Goal: Communication & Community: Answer question/provide support

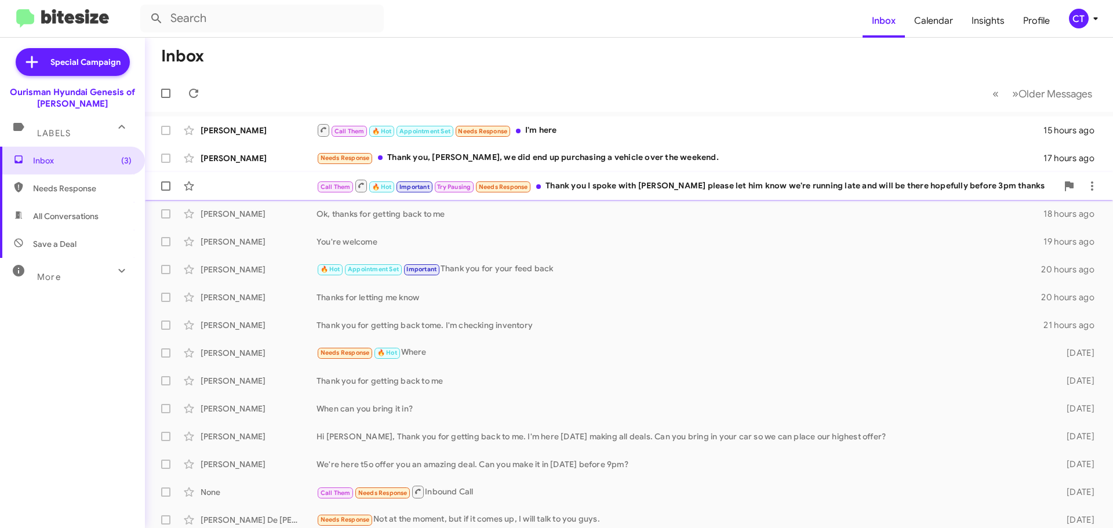
click at [744, 191] on div "Call Them 🔥 Hot Important Try Pausing Needs Response Thank you I spoke with Mar…" at bounding box center [687, 186] width 741 height 14
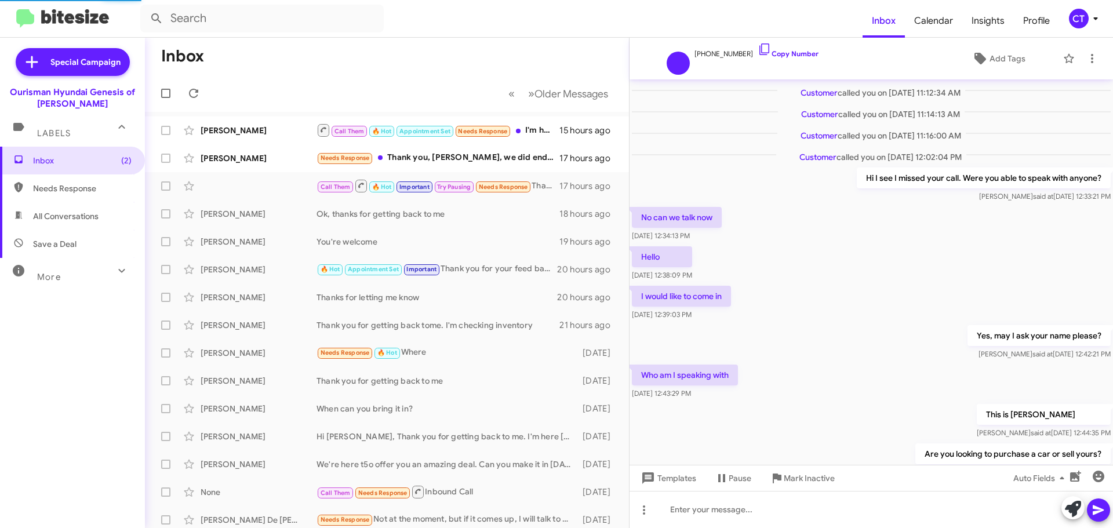
scroll to position [304, 0]
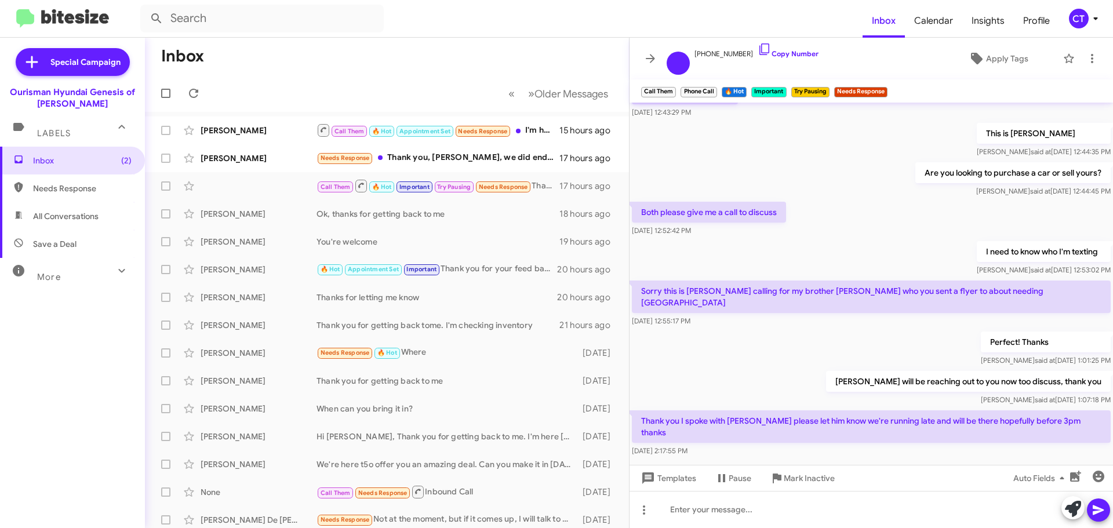
drag, startPoint x: 752, startPoint y: 46, endPoint x: 585, endPoint y: 42, distance: 167.6
click at [758, 46] on icon at bounding box center [765, 49] width 14 height 14
click at [421, 154] on div "Needs Response Thank you, Ciara, we did end up purchasing a vehicle over the we…" at bounding box center [445, 157] width 257 height 13
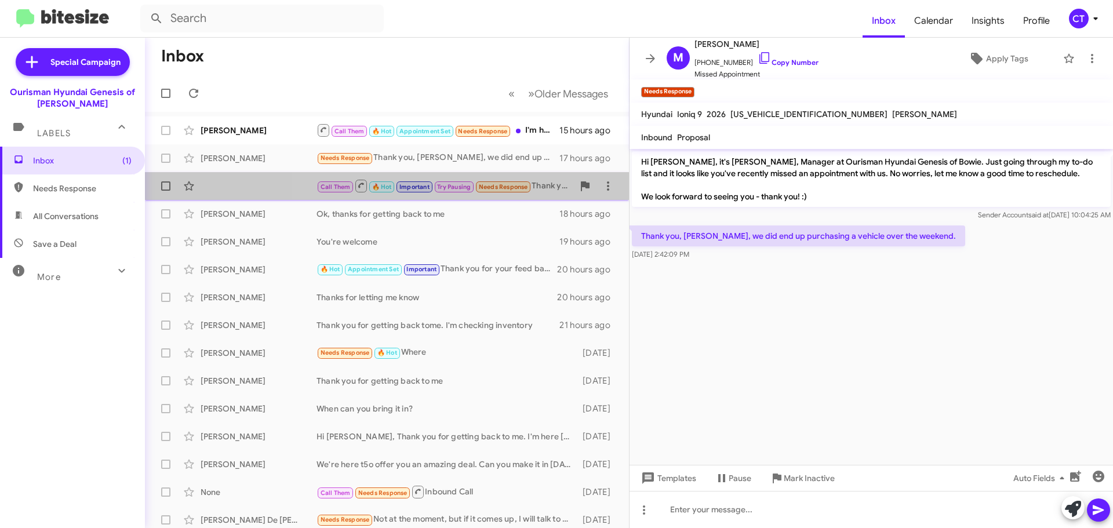
click at [543, 191] on div "Call Them 🔥 Hot Important Try Pausing Needs Response Thank you I spoke with Mar…" at bounding box center [445, 186] width 257 height 14
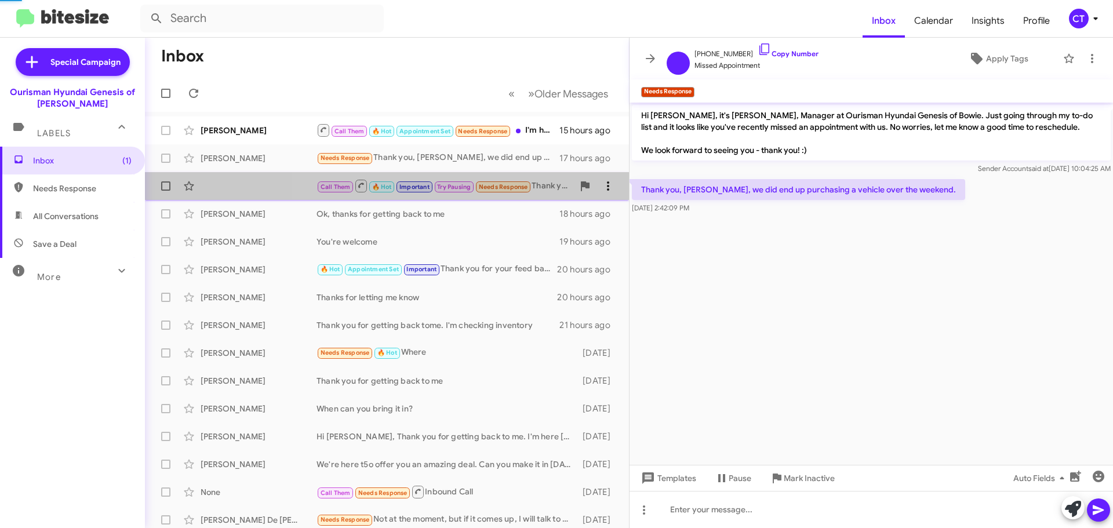
scroll to position [328, 0]
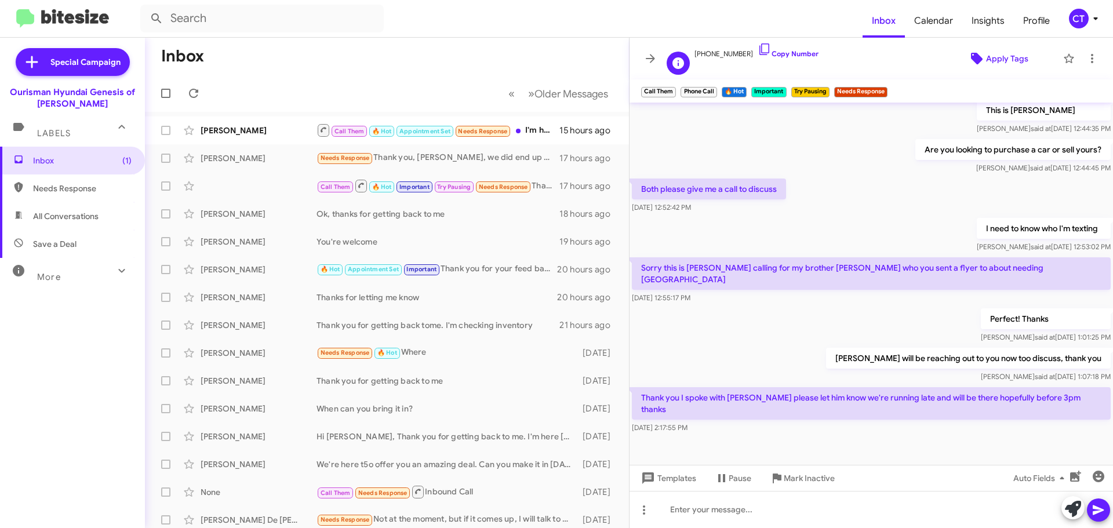
click at [988, 57] on span "Apply Tags" at bounding box center [1007, 58] width 42 height 21
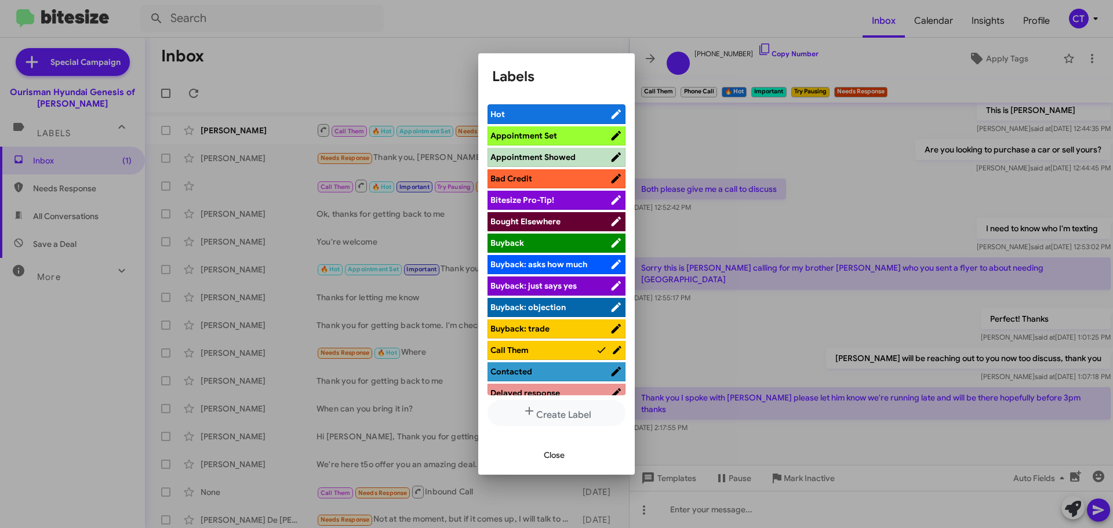
click at [547, 154] on span "Appointment Showed" at bounding box center [533, 157] width 85 height 10
click at [753, 15] on div at bounding box center [556, 264] width 1113 height 528
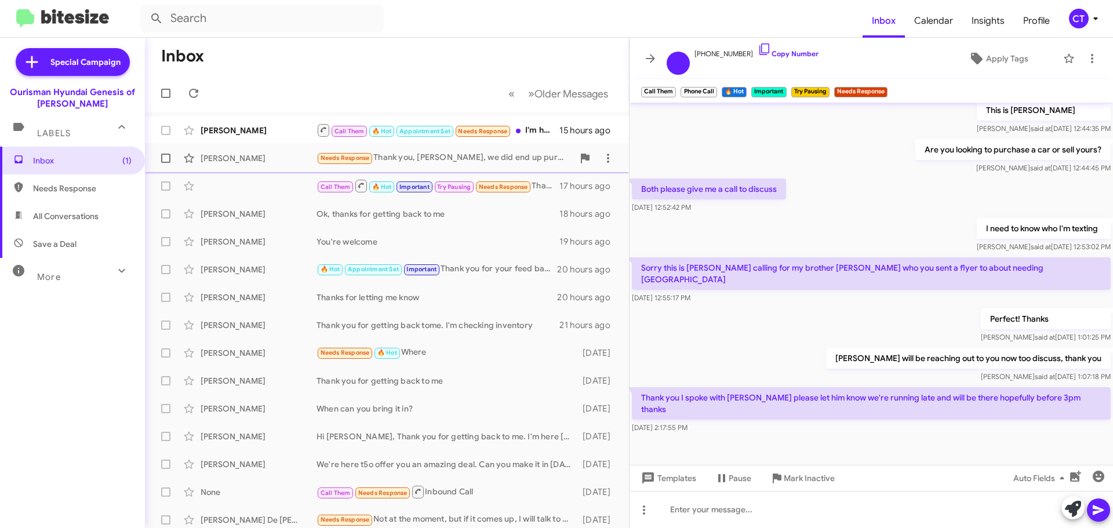
click at [406, 163] on div "Needs Response Thank you, Ciara, we did end up purchasing a vehicle over the we…" at bounding box center [445, 157] width 257 height 13
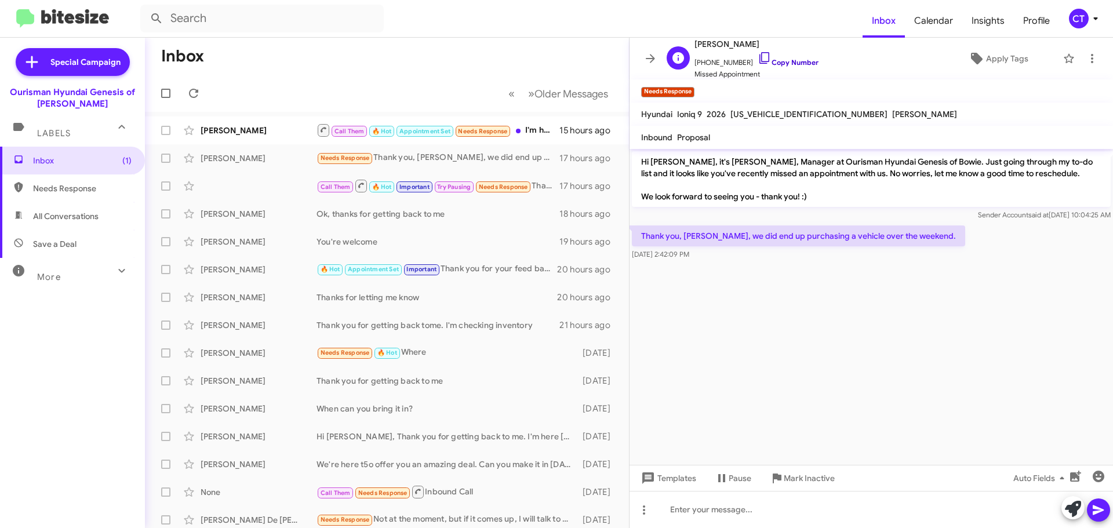
click at [760, 54] on icon at bounding box center [765, 58] width 10 height 12
drag, startPoint x: 641, startPoint y: 232, endPoint x: 709, endPoint y: 266, distance: 76.0
click at [709, 266] on cdk-virtual-scroll-viewport "Hi Mike, it's Ciara Taylor, Manager at Ourisman Hyundai Genesis of Bowie. Just …" at bounding box center [872, 307] width 484 height 316
copy div "Thank you, Ciara, we did end up purchasing a vehicle over the weekend. Oct 1, 2…"
click at [1086, 55] on icon at bounding box center [1093, 59] width 14 height 14
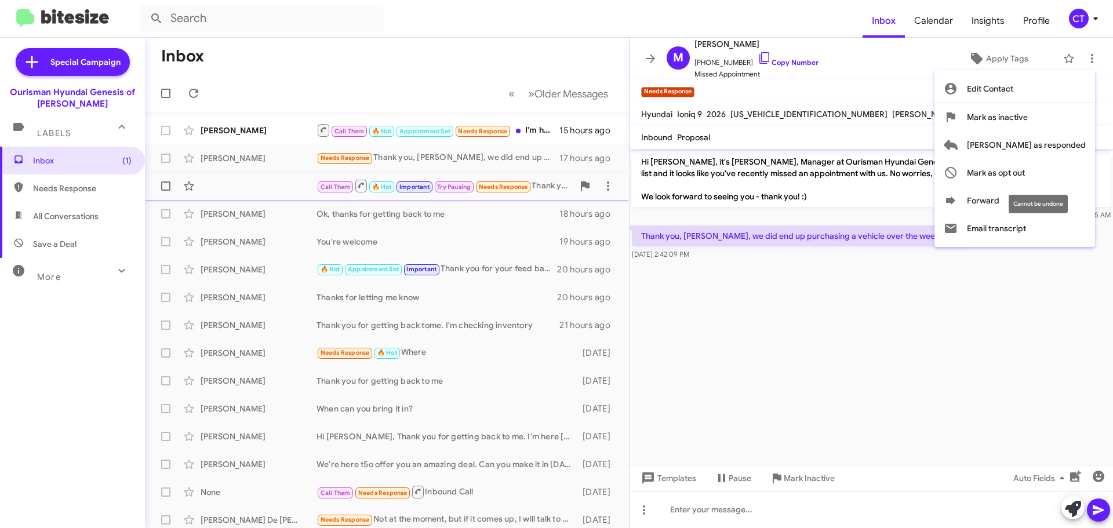
click at [1025, 173] on span "Mark as opt out" at bounding box center [996, 173] width 58 height 28
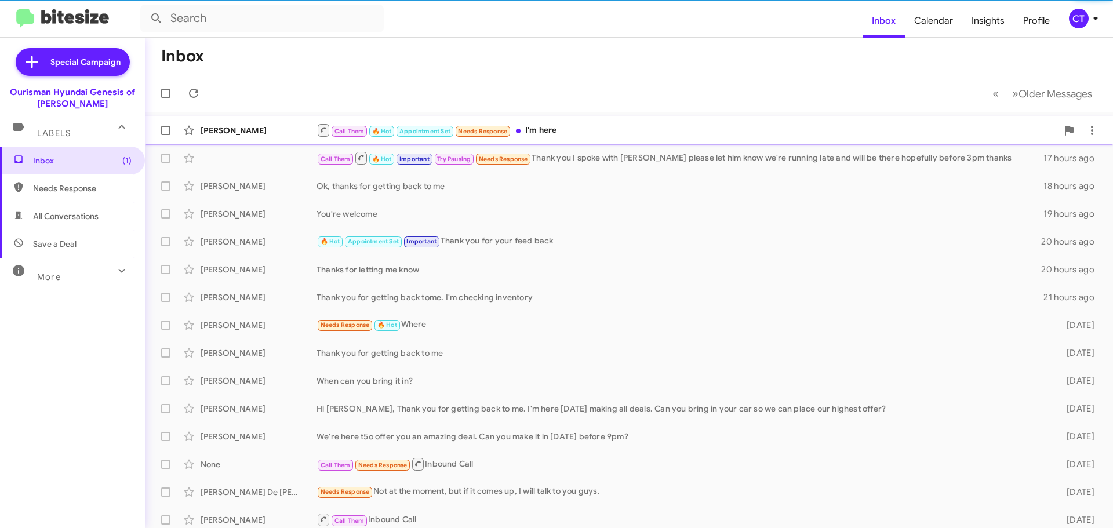
click at [573, 137] on div "Call Them 🔥 Hot Appointment Set Needs Response I'm here" at bounding box center [687, 130] width 741 height 14
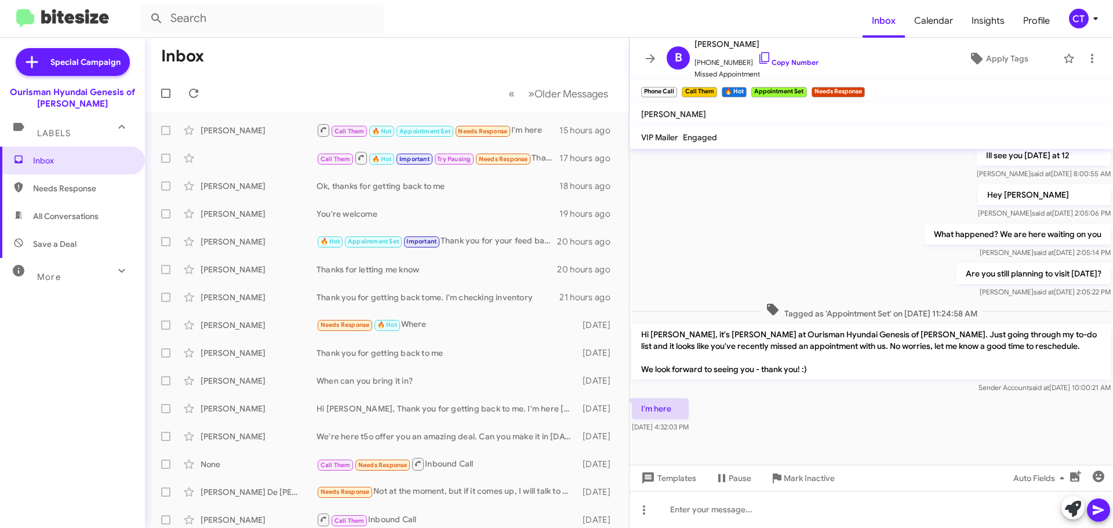
scroll to position [280, 0]
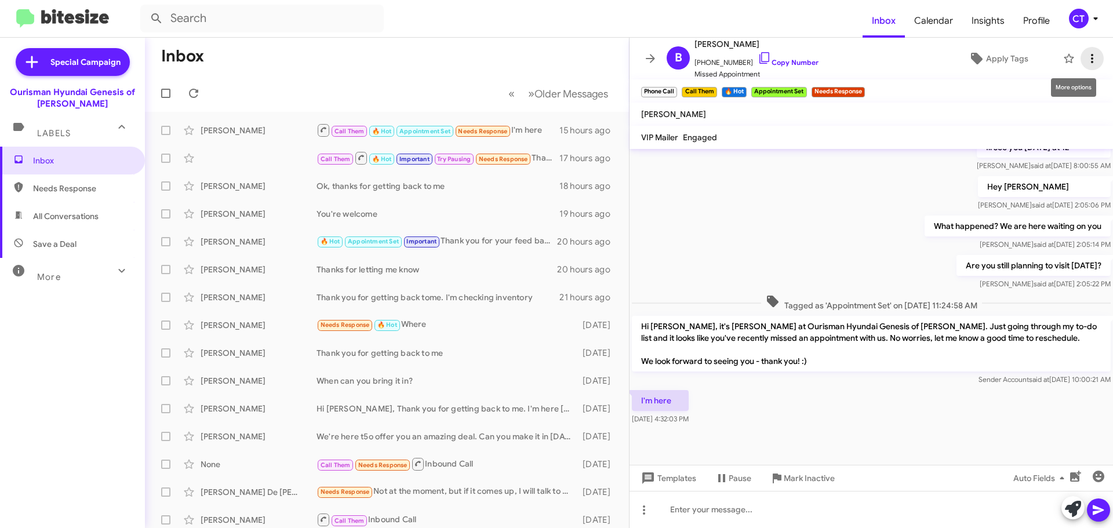
click at [1086, 60] on icon at bounding box center [1093, 59] width 14 height 14
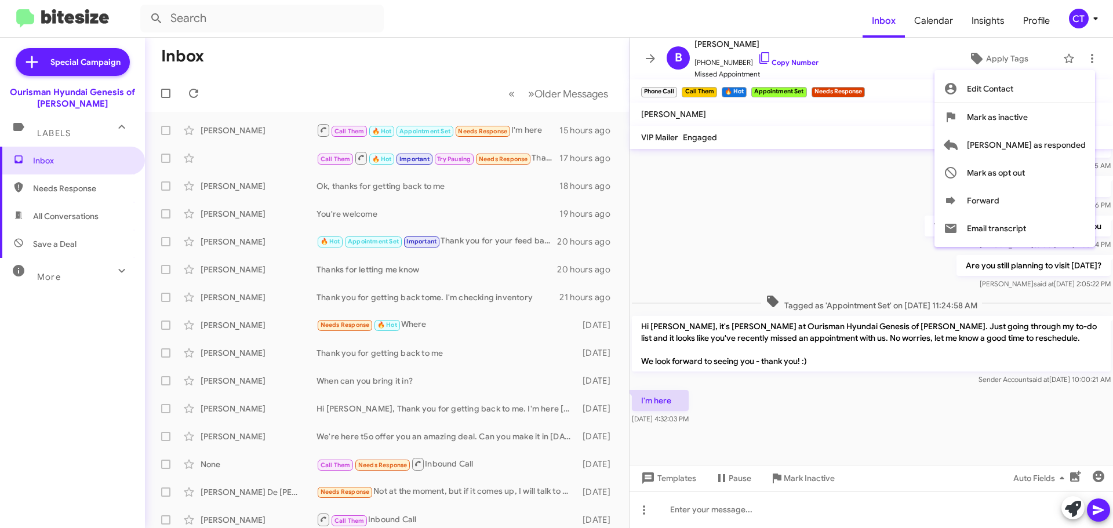
click at [875, 197] on div at bounding box center [556, 264] width 1113 height 528
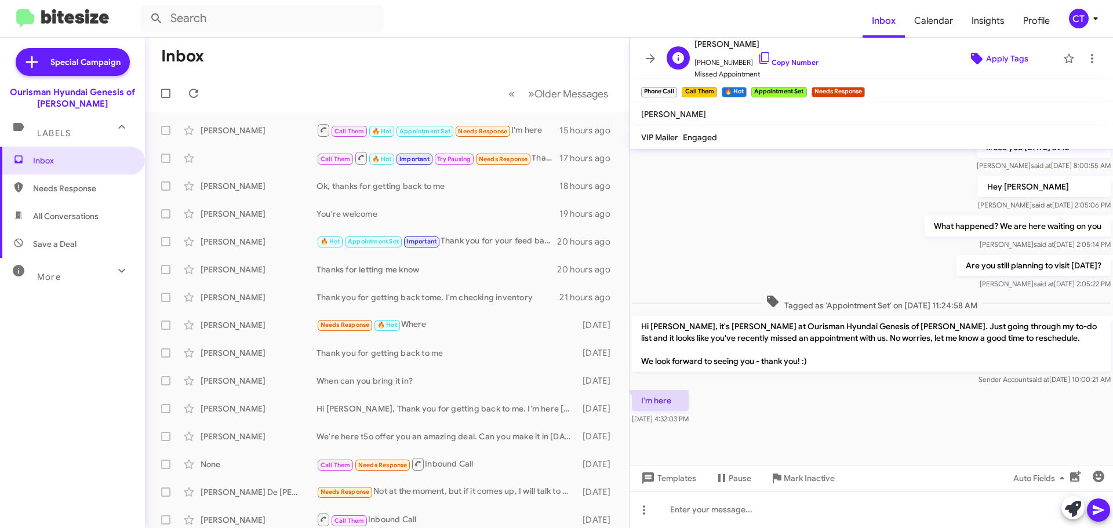
click at [977, 60] on icon at bounding box center [977, 59] width 14 height 14
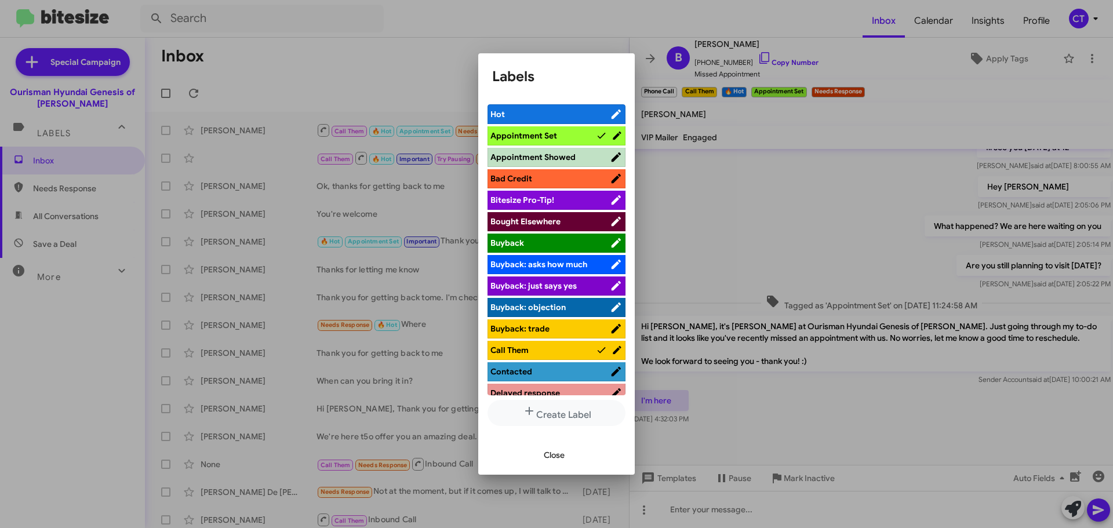
click at [518, 159] on span "Appointment Showed" at bounding box center [533, 157] width 85 height 10
click at [815, 209] on div at bounding box center [556, 264] width 1113 height 528
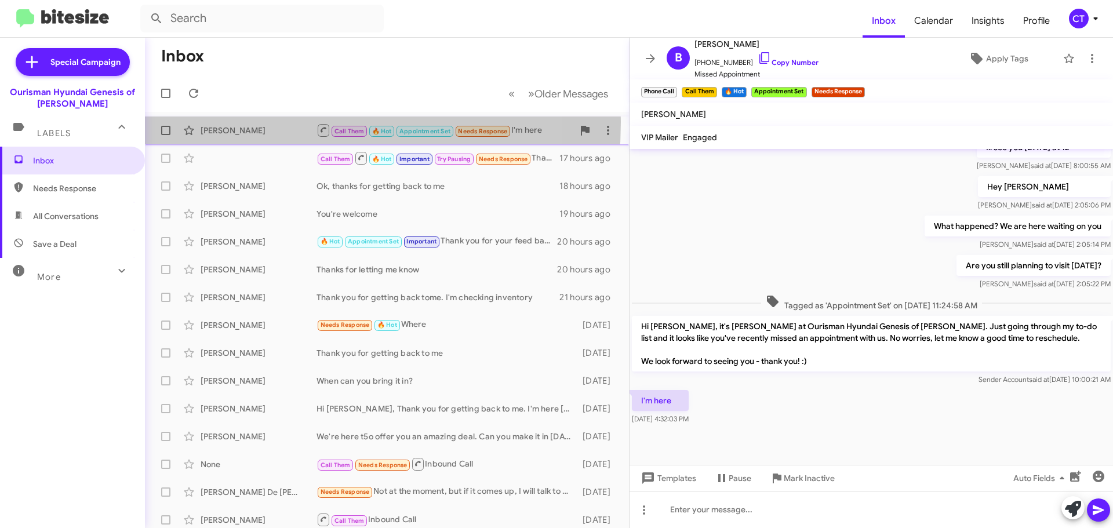
click at [224, 122] on div "Bjorn Fingam Call Them 🔥 Hot Appointment Set Needs Response I'm here 15 hours a…" at bounding box center [387, 130] width 466 height 23
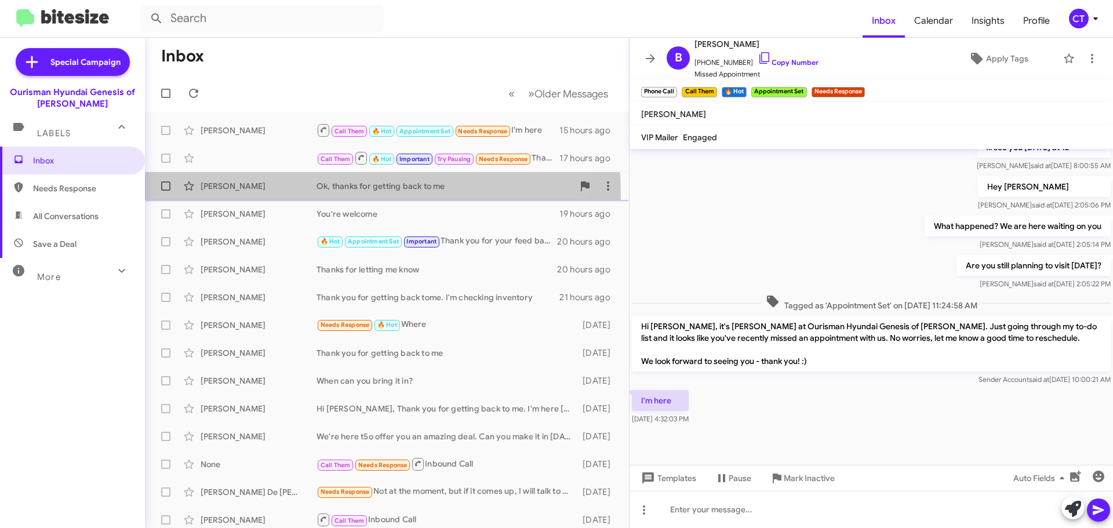
click at [237, 196] on div "Eddy Alvarado Ok, thanks for getting back to me 18 hours ago" at bounding box center [387, 186] width 466 height 23
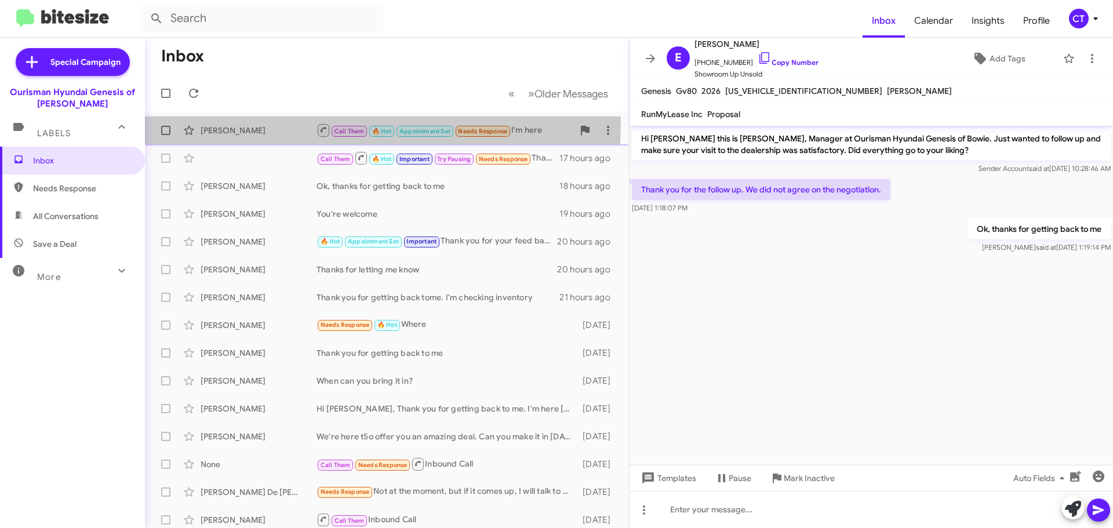
click at [240, 121] on div "Bjorn Fingam Call Them 🔥 Hot Appointment Set Needs Response I'm here 15 hours a…" at bounding box center [387, 130] width 466 height 23
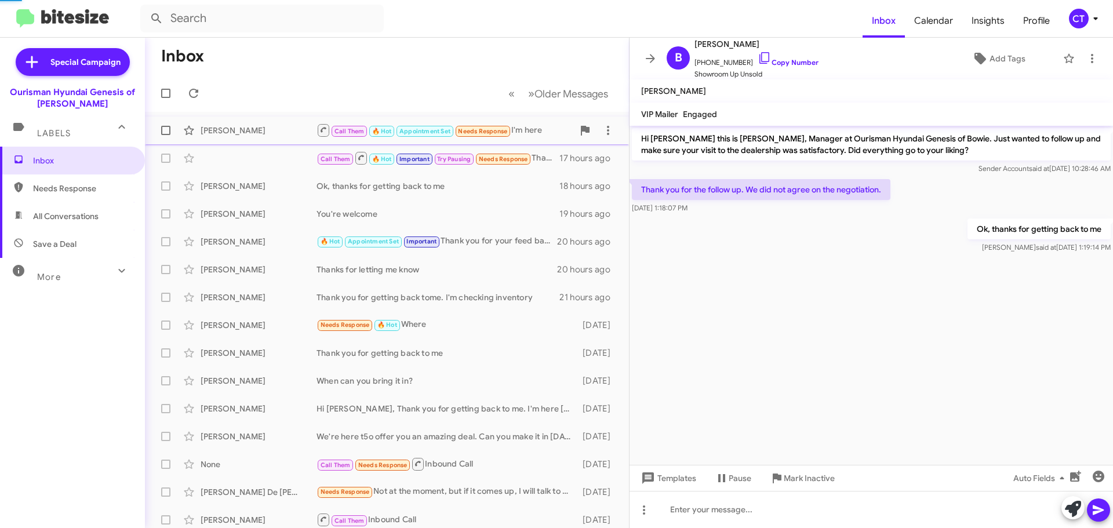
scroll to position [281, 0]
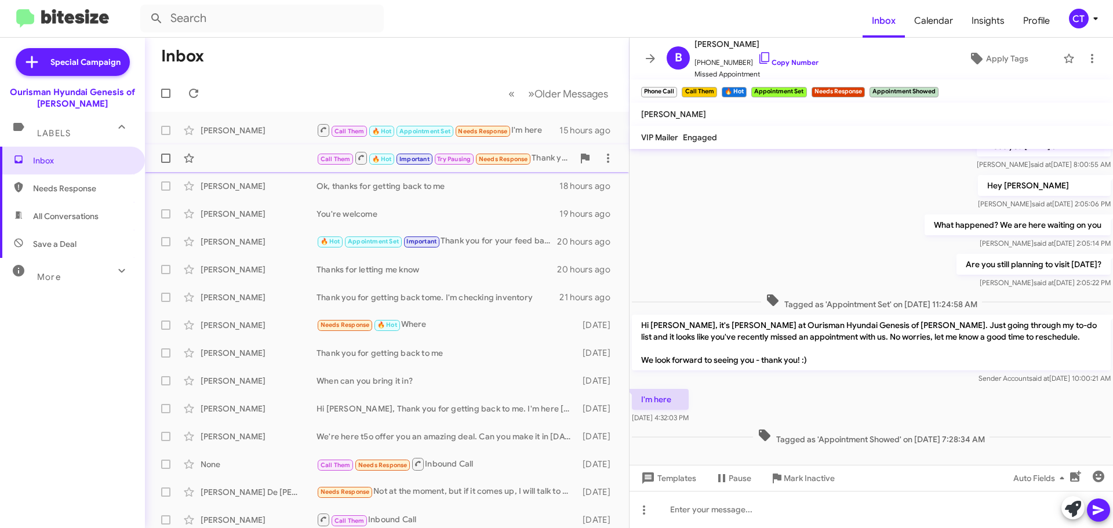
click at [241, 166] on div "Call Them 🔥 Hot Important Try Pausing Needs Response Thank you I spoke with Mar…" at bounding box center [387, 158] width 466 height 23
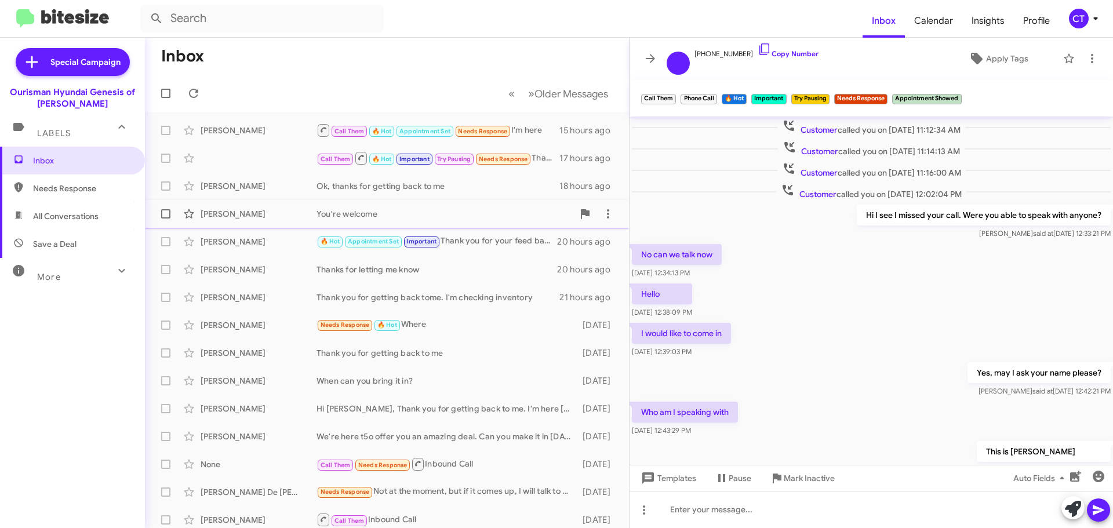
click at [277, 216] on div "Robert Sullivan" at bounding box center [259, 214] width 116 height 12
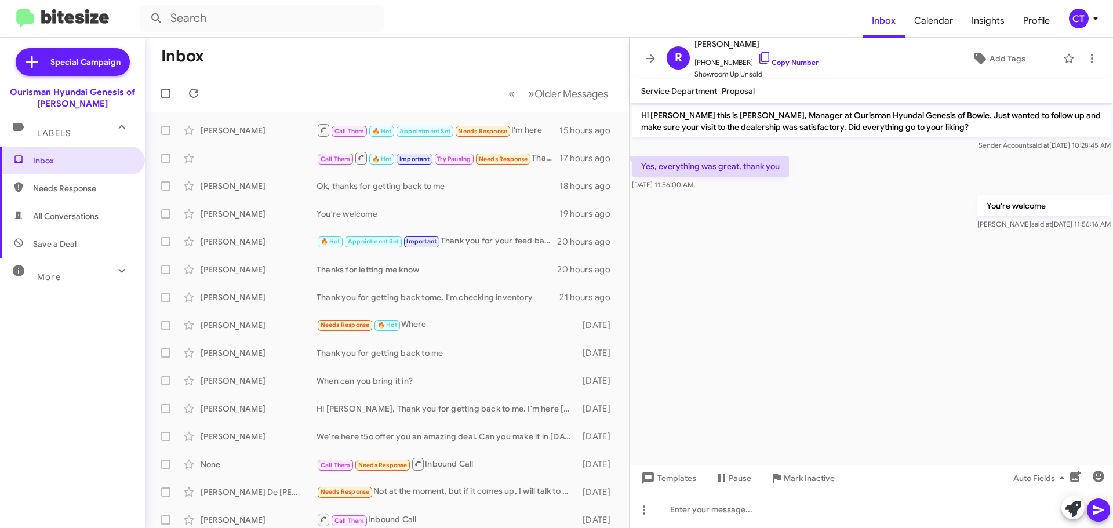
click at [1094, 21] on icon at bounding box center [1096, 19] width 14 height 14
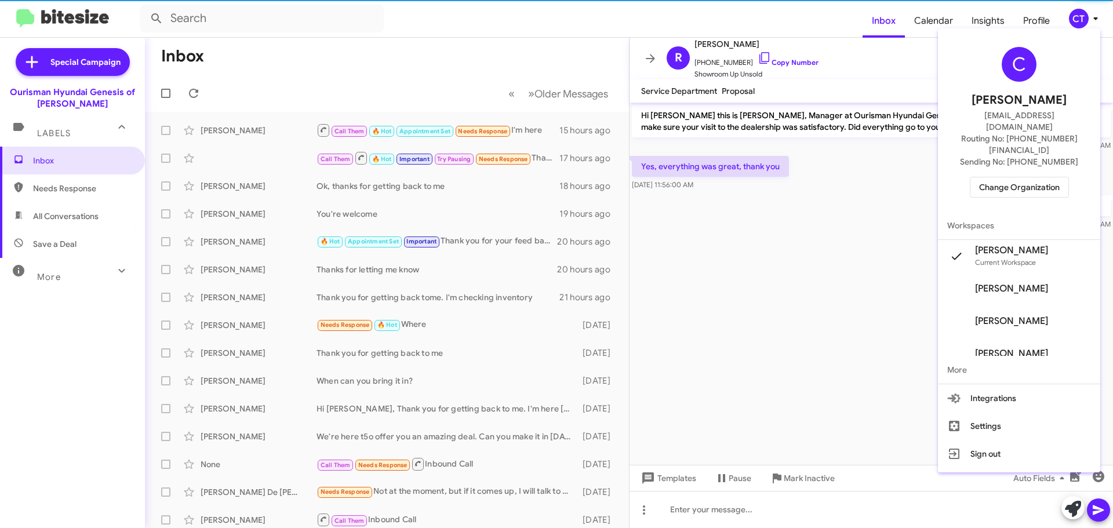
click at [1018, 177] on span "Change Organization" at bounding box center [1019, 187] width 81 height 20
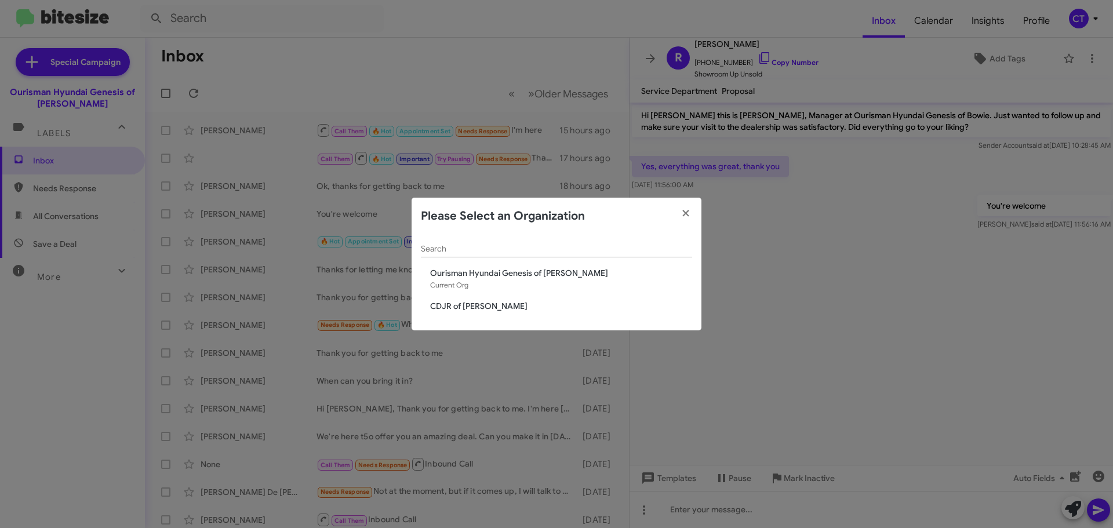
click at [461, 309] on span "CDJR of [PERSON_NAME]" at bounding box center [561, 306] width 262 height 12
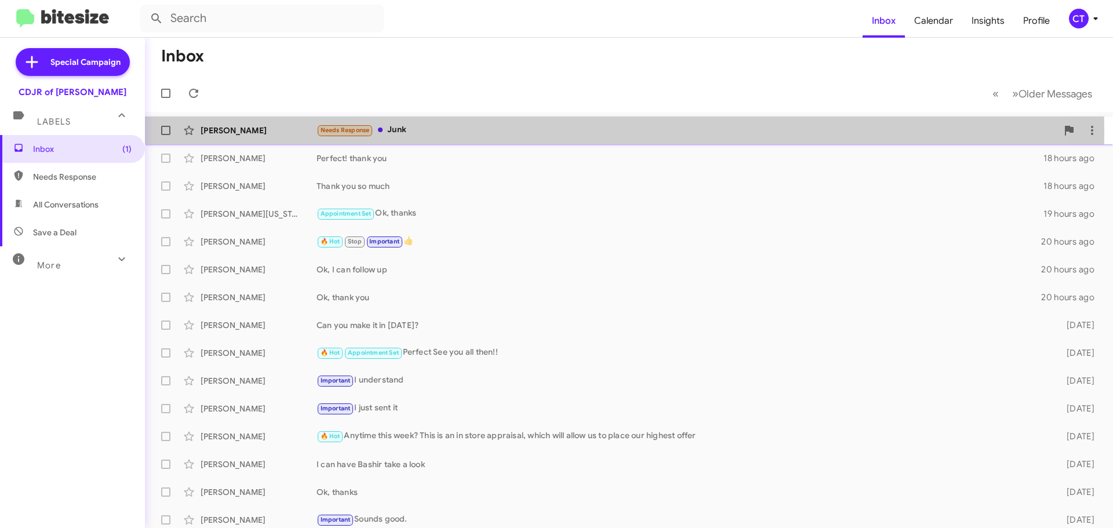
click at [498, 133] on div "Needs Response Junk" at bounding box center [687, 130] width 741 height 13
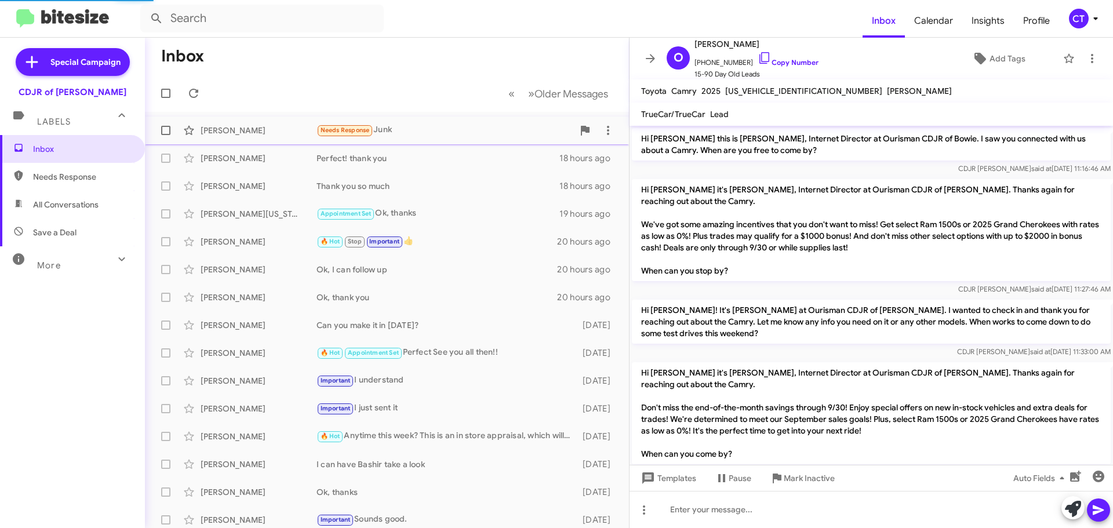
scroll to position [112, 0]
